Goal: Use online tool/utility: Use online tool/utility

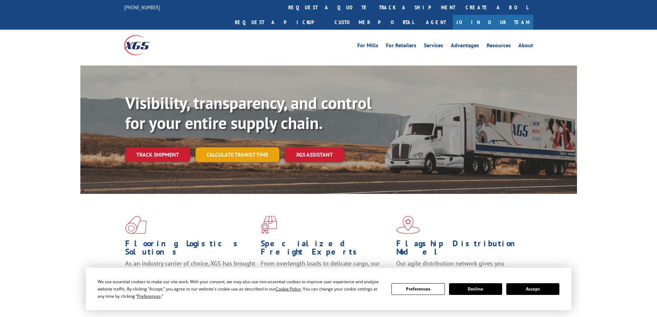
click at [240, 147] on link "Calculate transit time" at bounding box center [238, 154] width 84 height 15
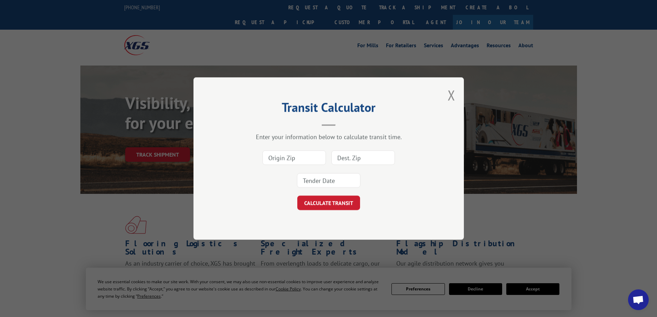
click at [279, 157] on input at bounding box center [293, 157] width 63 height 14
type input "30742"
drag, startPoint x: 338, startPoint y: 158, endPoint x: 345, endPoint y: 160, distance: 6.7
click at [338, 158] on input at bounding box center [362, 157] width 63 height 14
type input "43215"
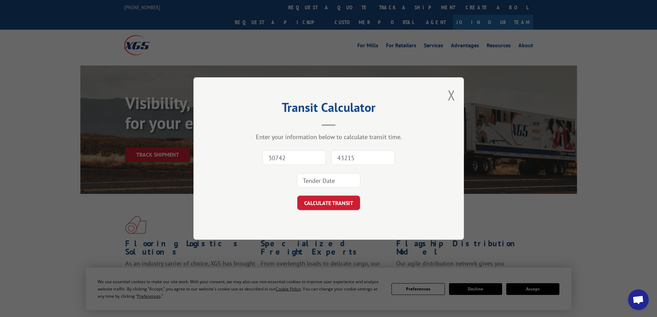
click at [309, 185] on input at bounding box center [328, 180] width 63 height 14
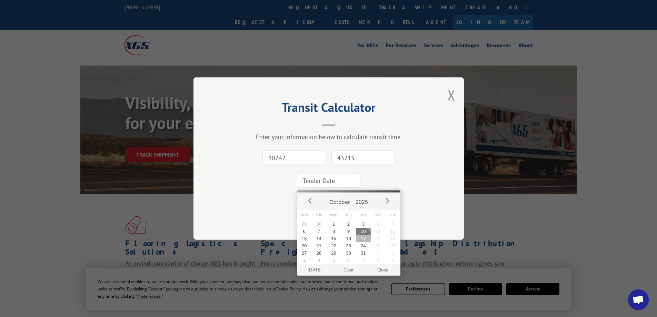
click at [365, 239] on button "17" at bounding box center [363, 238] width 15 height 7
type input "[DATE]"
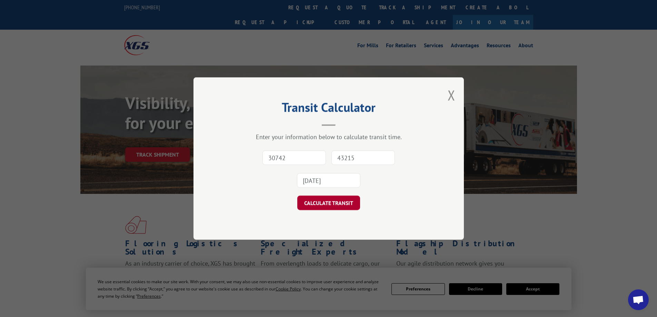
click at [323, 199] on button "CALCULATE TRANSIT" at bounding box center [328, 203] width 63 height 14
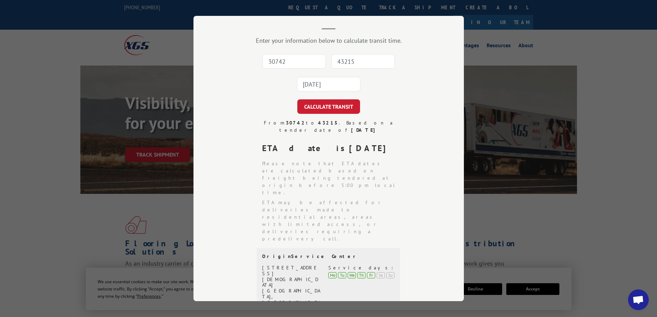
scroll to position [34, 0]
